Goal: Task Accomplishment & Management: Manage account settings

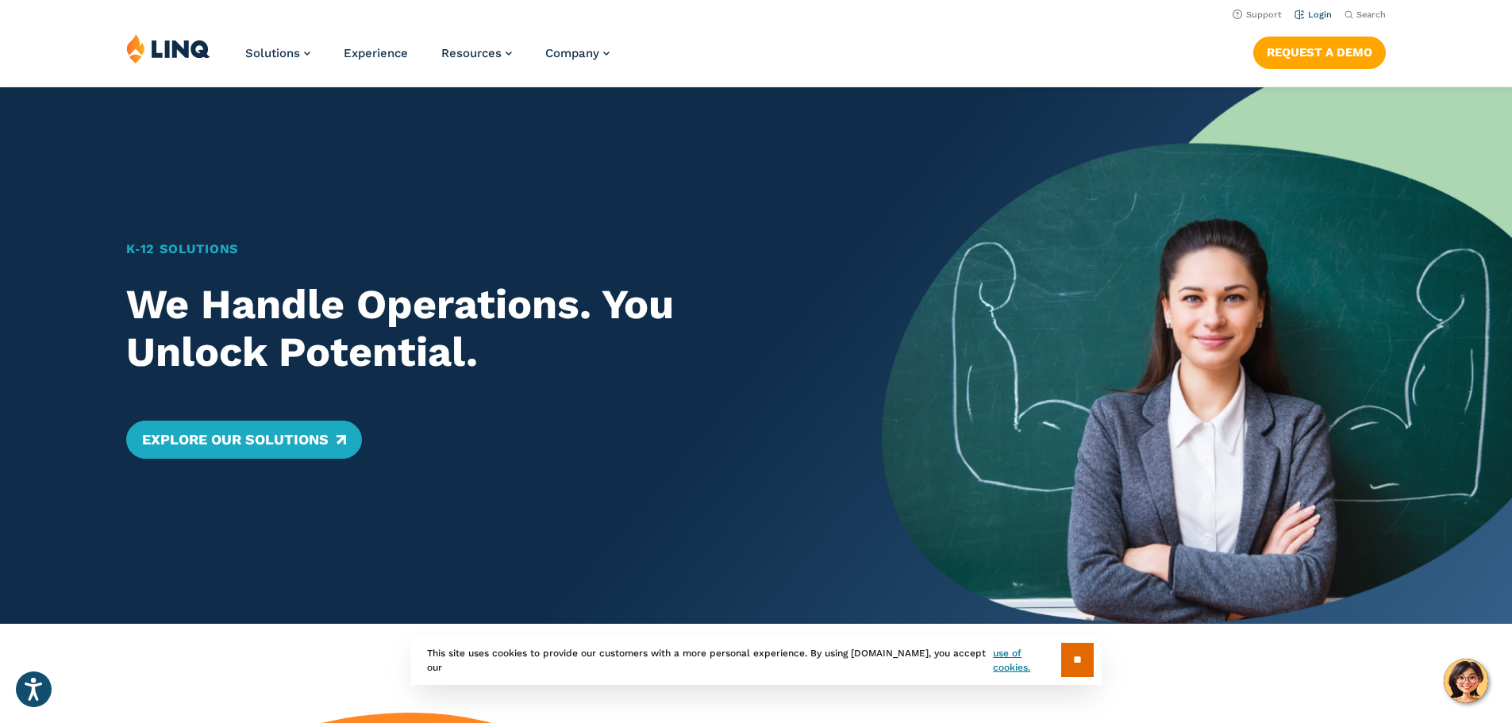
click at [1317, 14] on link "Login" at bounding box center [1312, 15] width 37 height 10
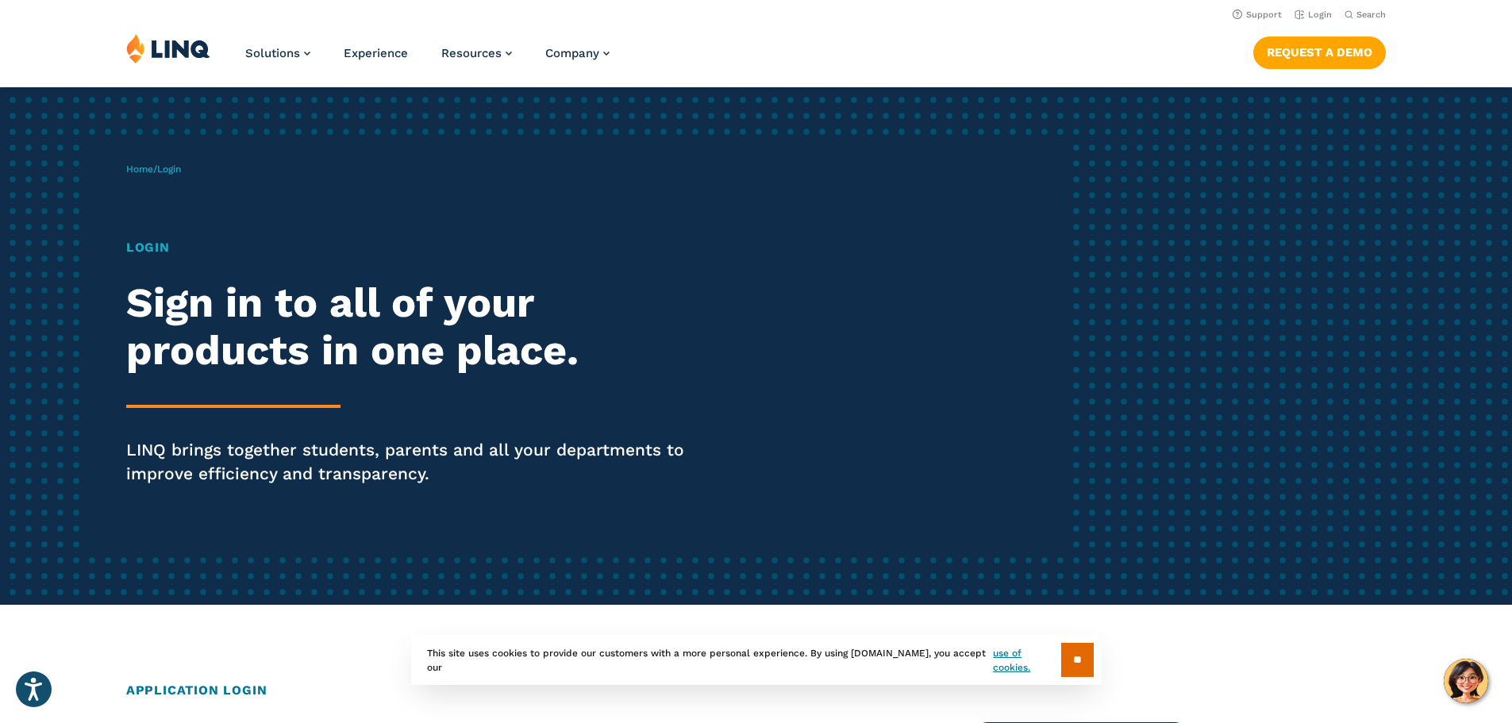
click at [158, 247] on h1 "Login" at bounding box center [417, 247] width 582 height 19
click at [1313, 14] on link "Login" at bounding box center [1312, 15] width 37 height 10
click at [189, 56] on img at bounding box center [168, 48] width 84 height 30
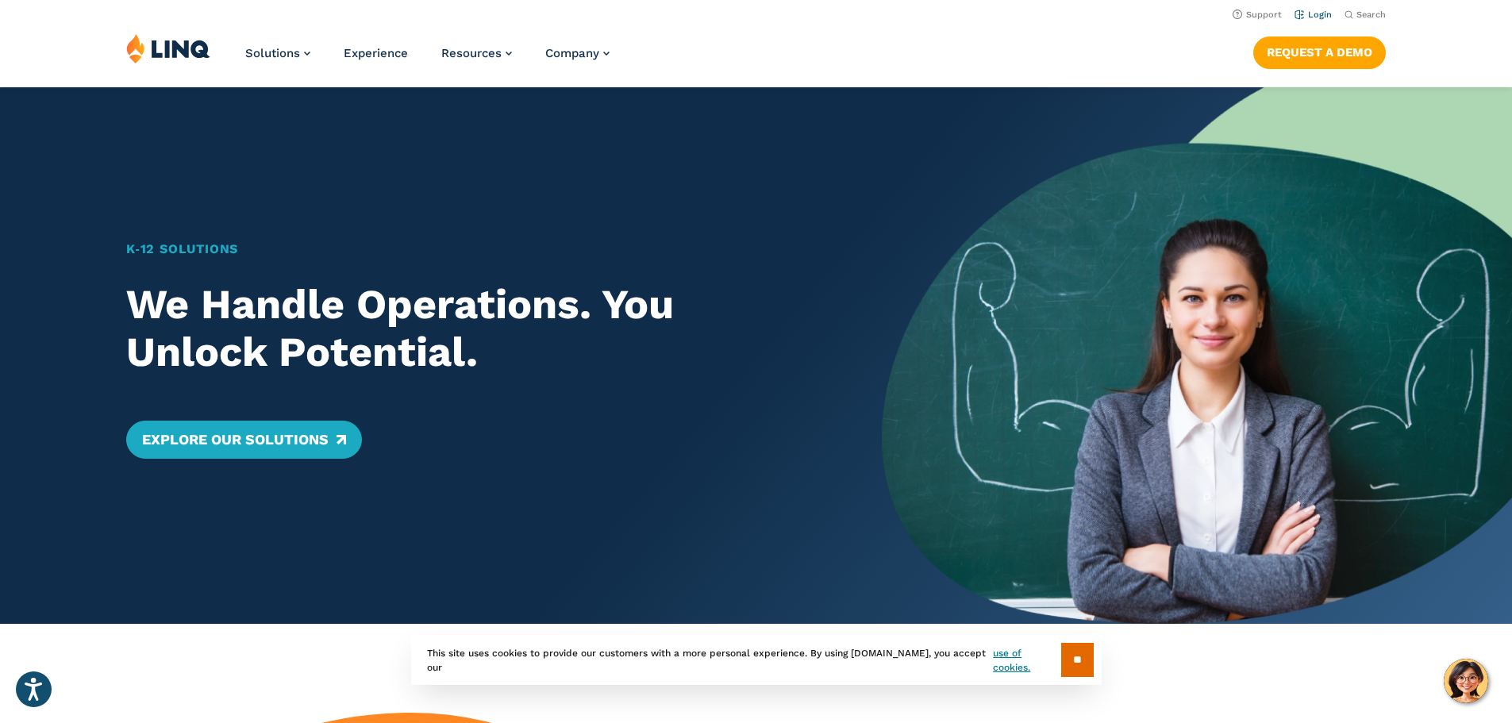
click at [1305, 13] on link "Login" at bounding box center [1312, 15] width 37 height 10
